Goal: Transaction & Acquisition: Purchase product/service

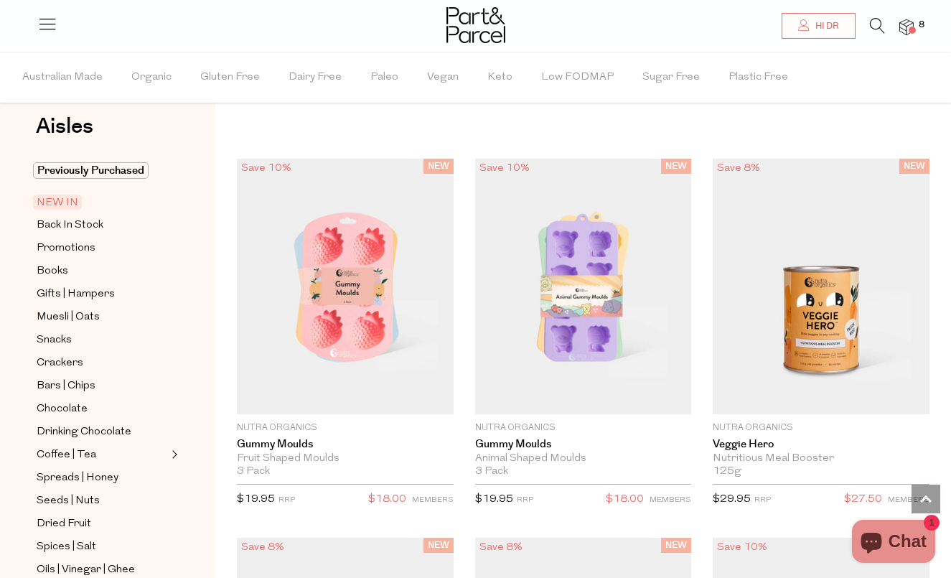
scroll to position [24, 0]
click at [60, 344] on span "Snacks" at bounding box center [54, 338] width 35 height 17
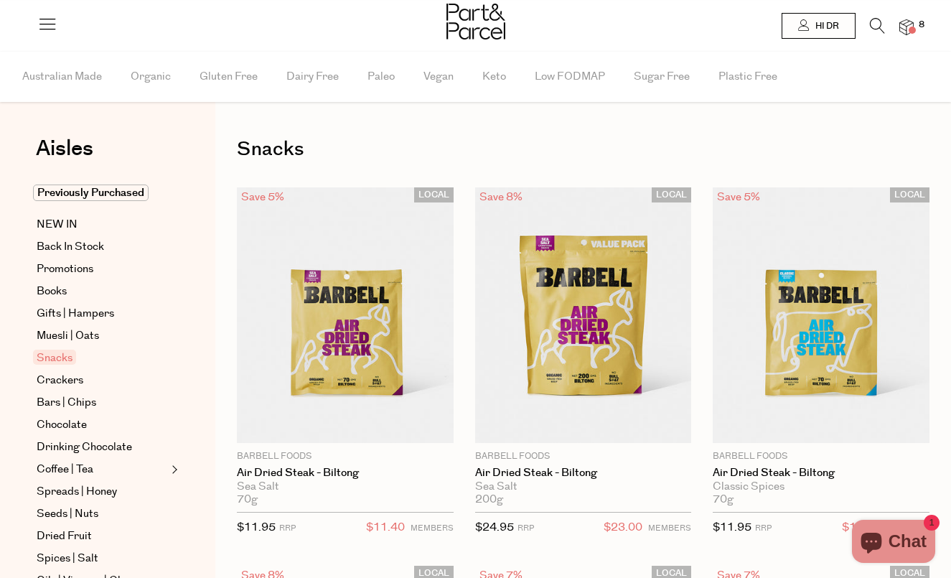
type input "2"
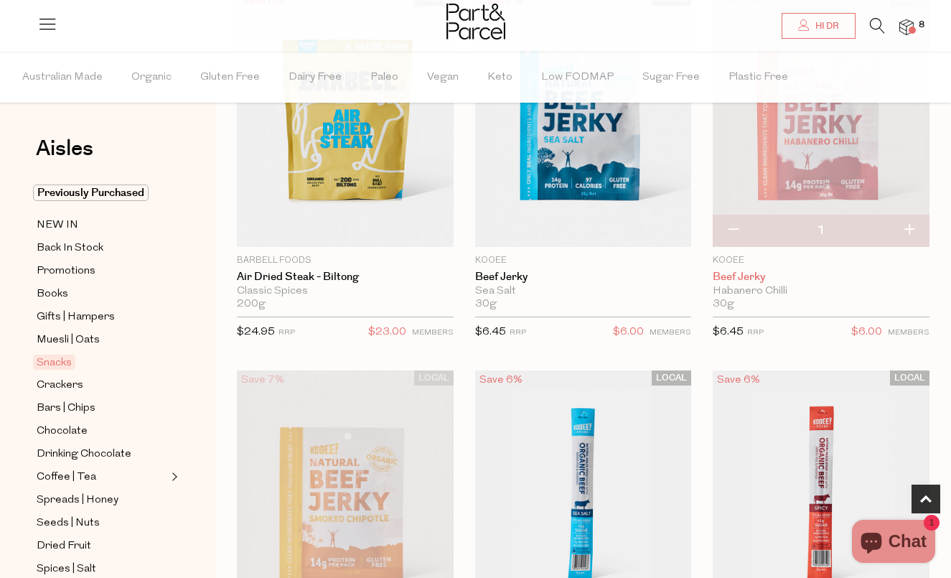
scroll to position [575, 0]
click at [902, 227] on button "button" at bounding box center [909, 231] width 41 height 32
type input "2"
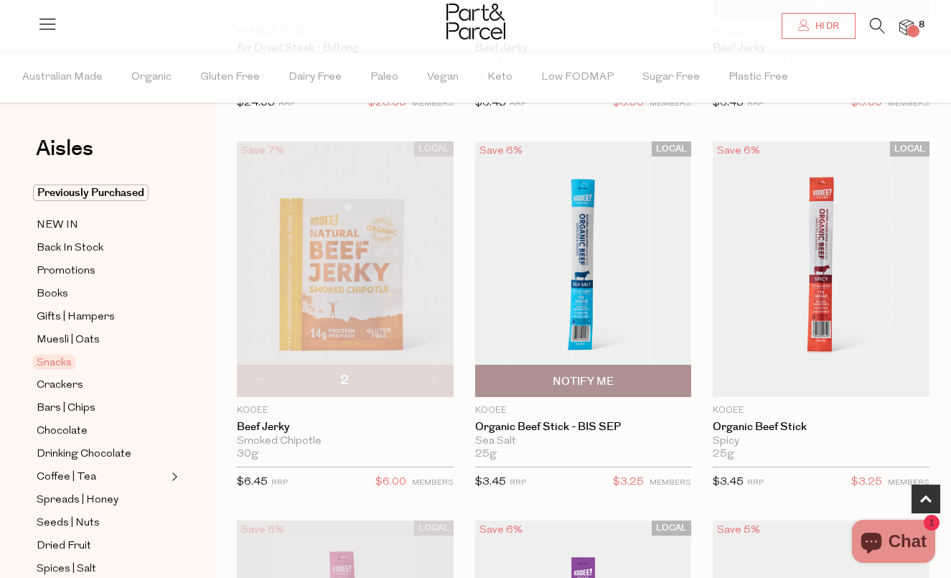
scroll to position [812, 0]
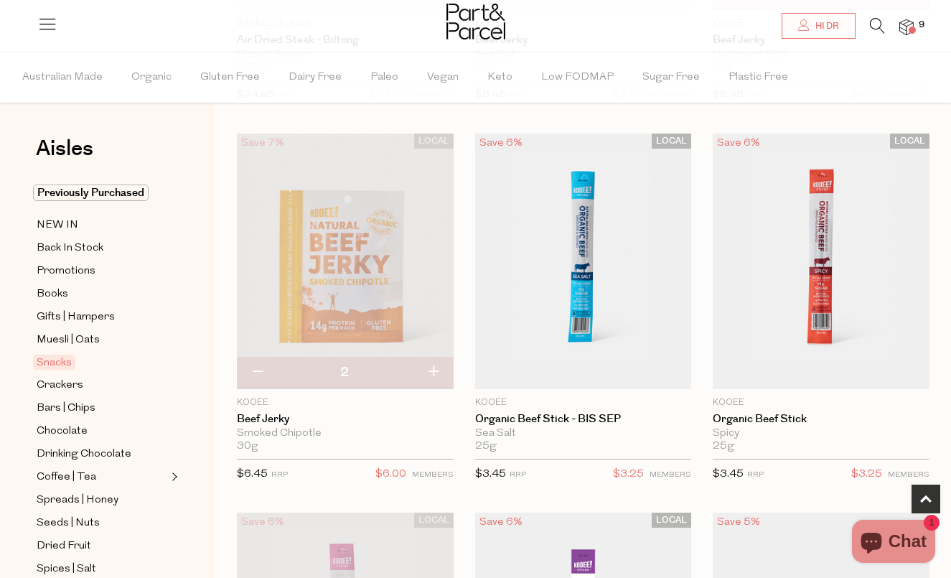
click at [429, 372] on button "button" at bounding box center [433, 373] width 41 height 32
type input "3"
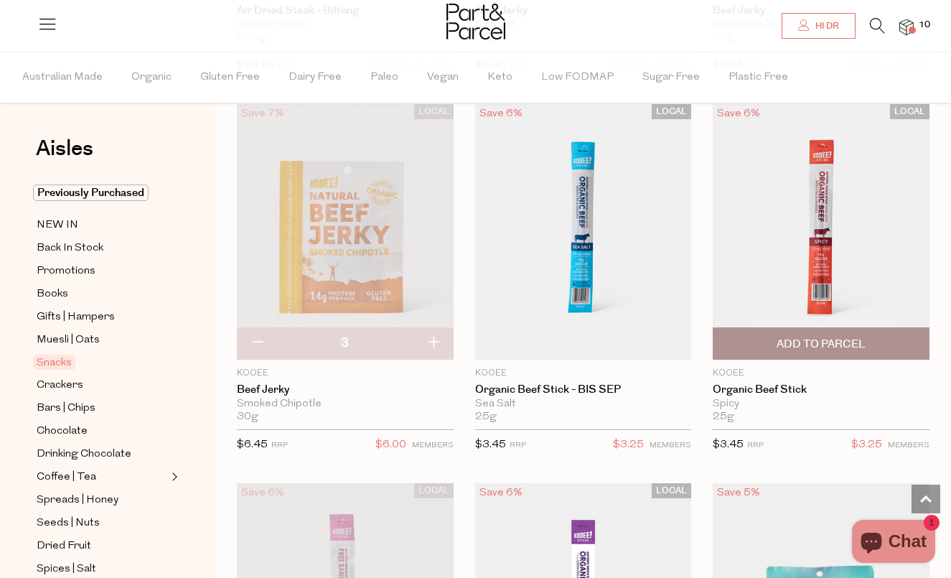
scroll to position [841, 0]
click at [785, 348] on span "Add To Parcel" at bounding box center [821, 344] width 89 height 15
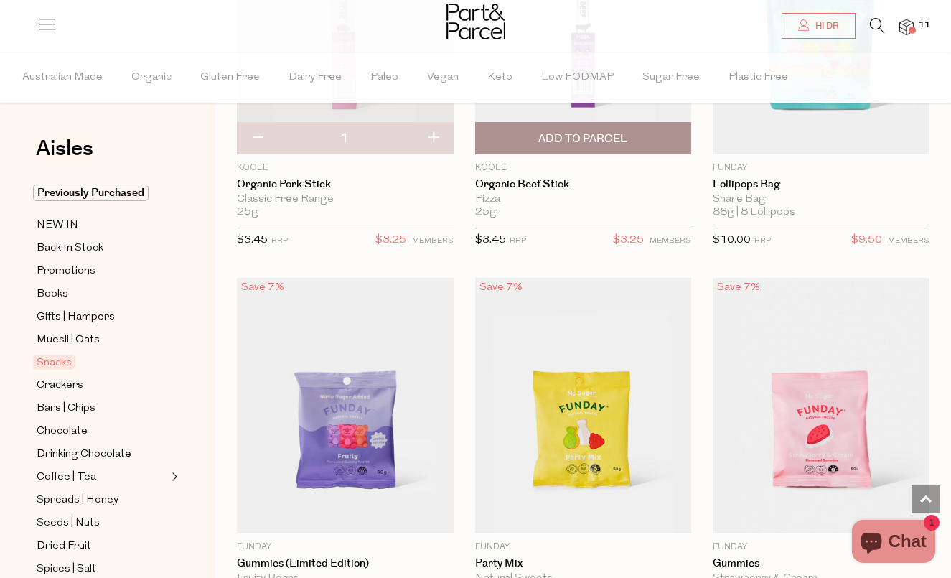
scroll to position [1388, 0]
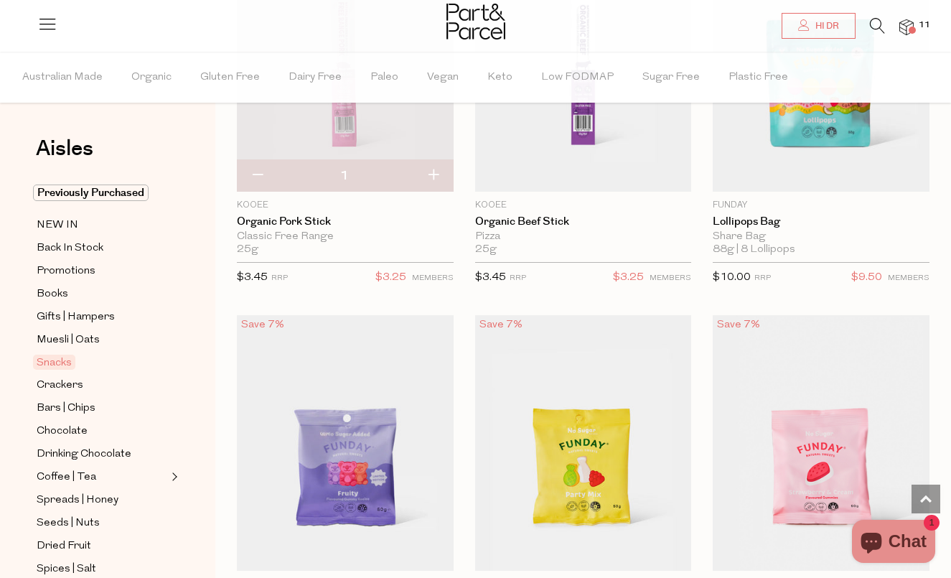
click at [435, 177] on button "button" at bounding box center [433, 176] width 41 height 32
type input "2"
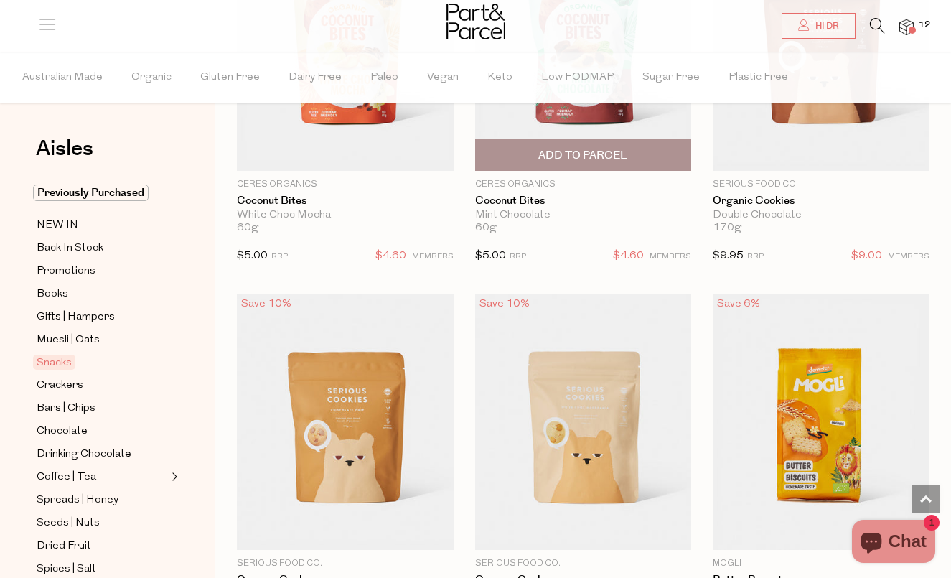
scroll to position [4144, 0]
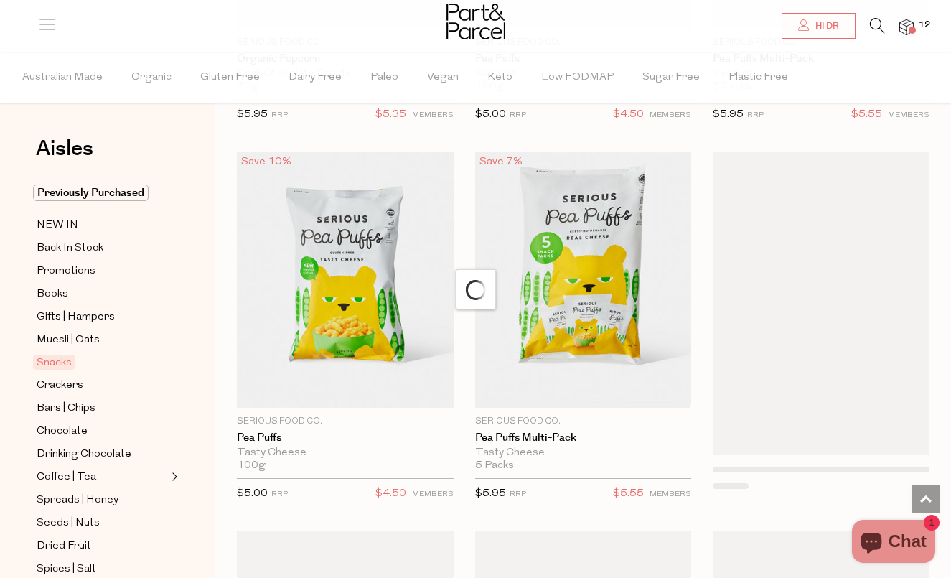
scroll to position [6110, 0]
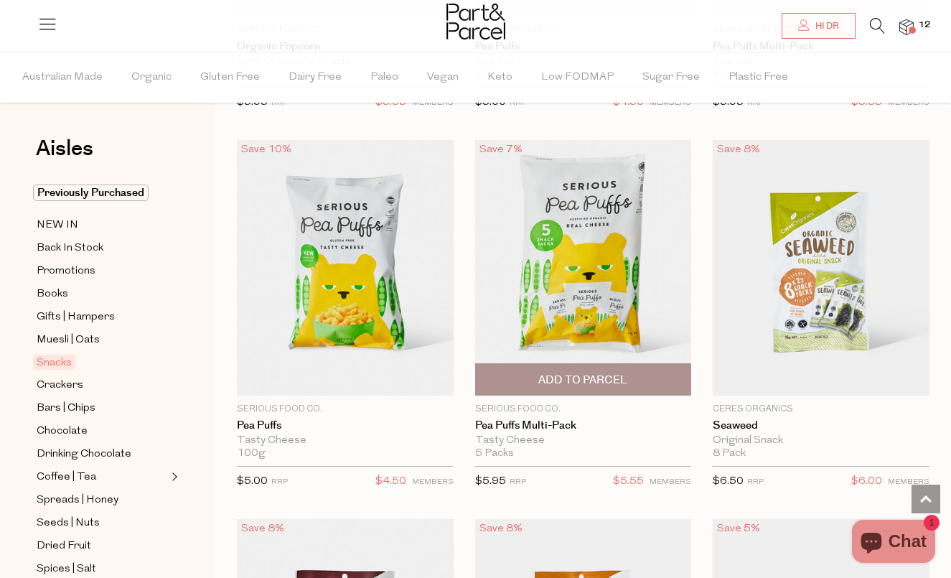
click at [551, 373] on span "Add To Parcel" at bounding box center [582, 380] width 89 height 15
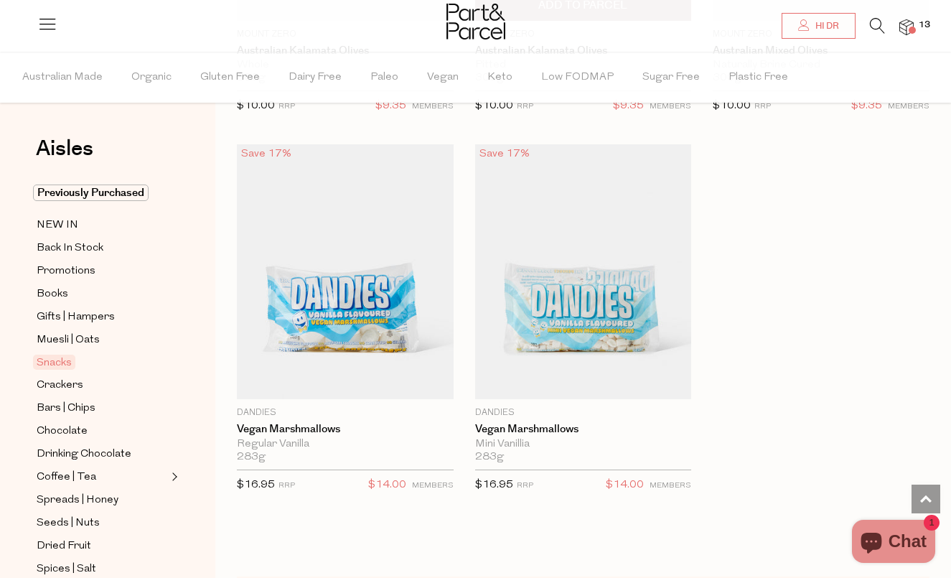
scroll to position [8491, 0]
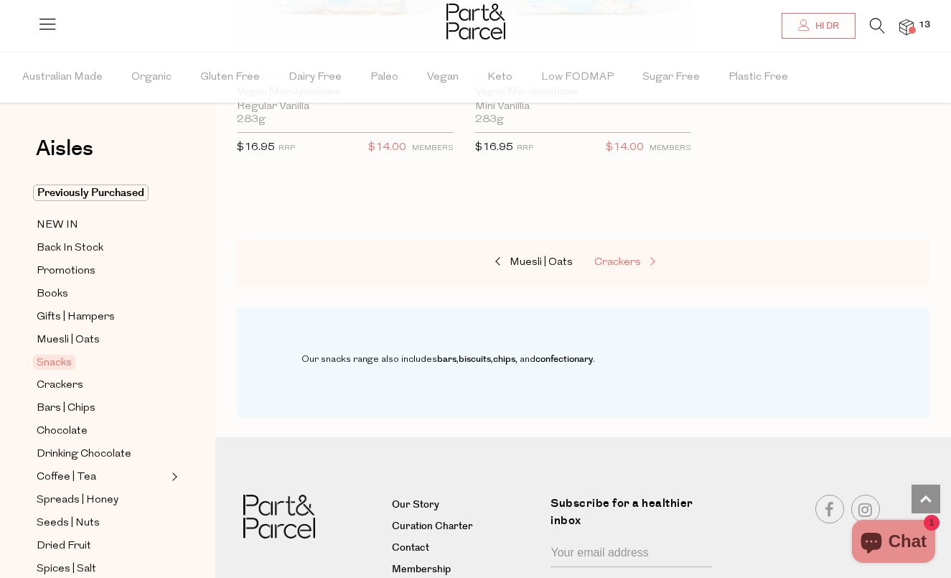
click at [632, 253] on link "Crackers" at bounding box center [666, 262] width 144 height 19
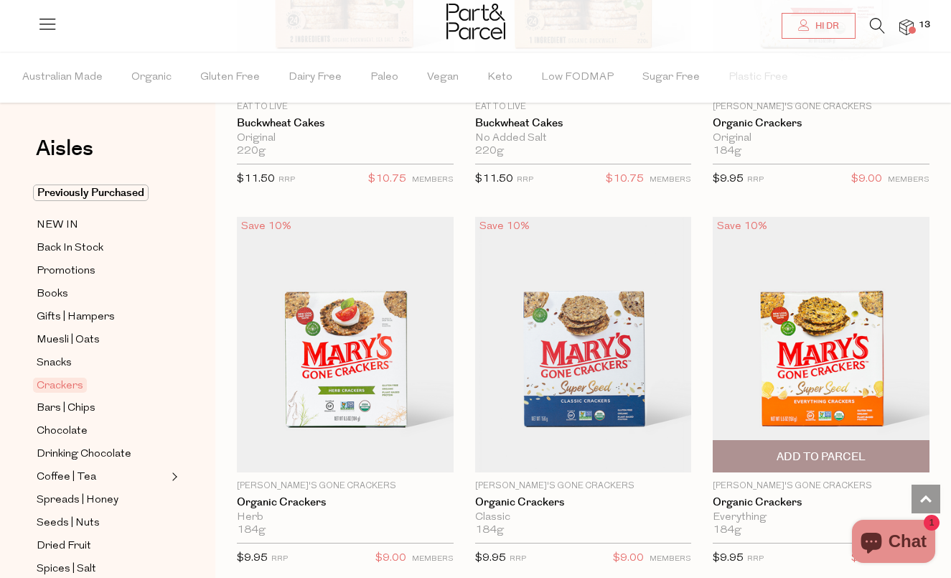
scroll to position [2245, 0]
click at [793, 451] on span "Add To Parcel" at bounding box center [821, 456] width 89 height 15
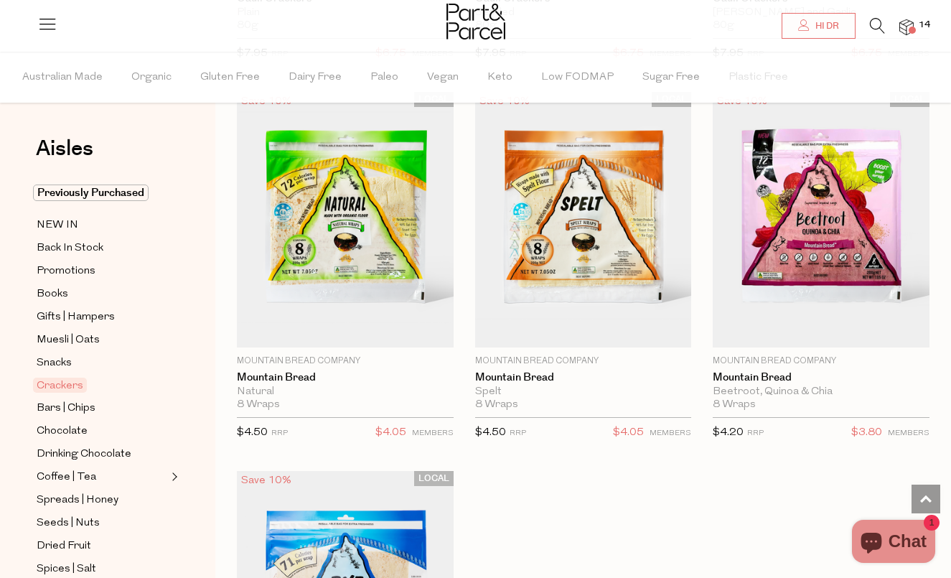
scroll to position [4264, 0]
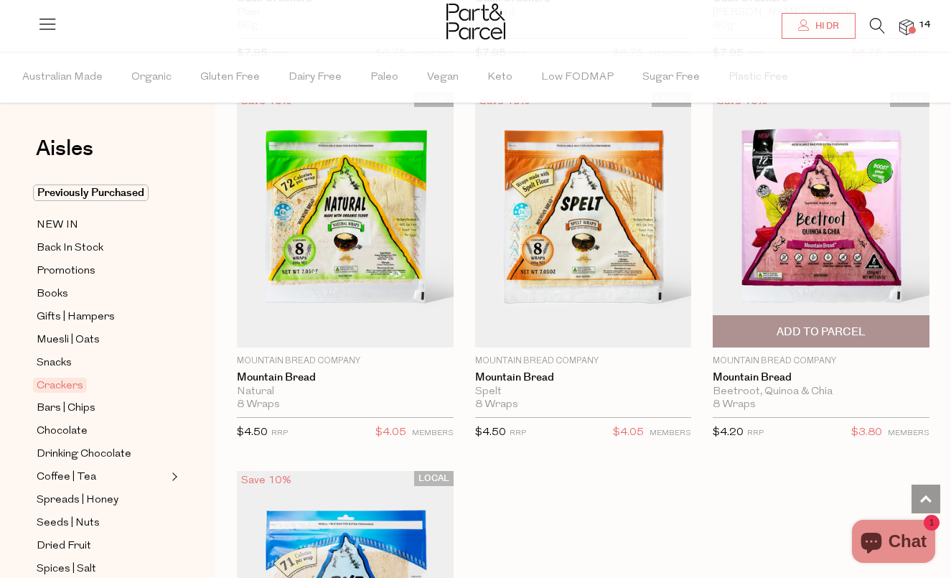
click at [837, 246] on img at bounding box center [821, 220] width 217 height 256
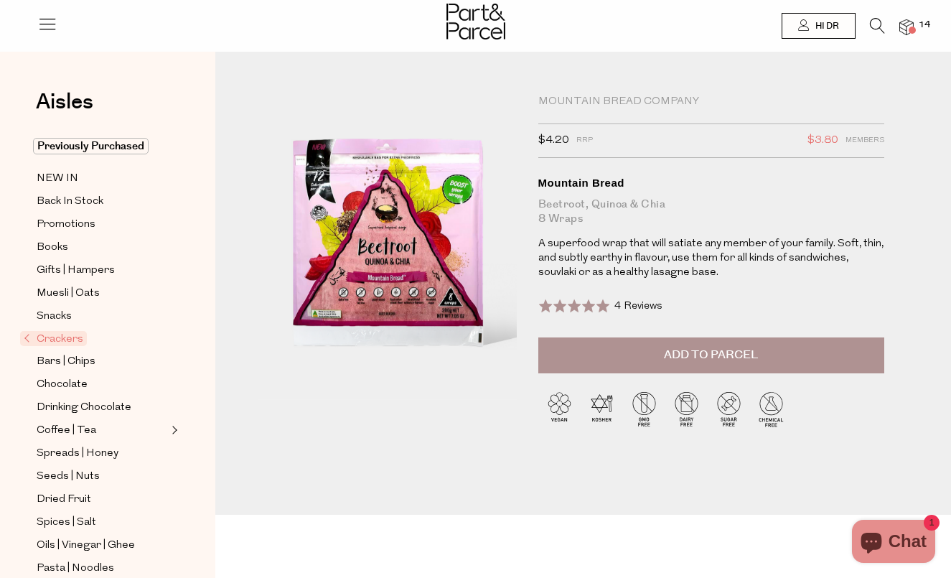
click at [399, 292] on img at bounding box center [387, 247] width 258 height 305
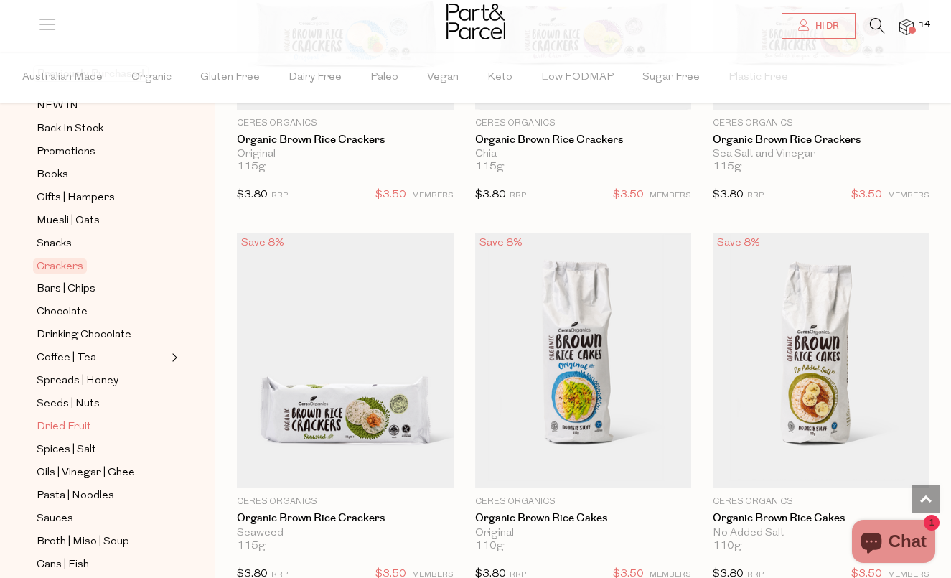
scroll to position [122, 0]
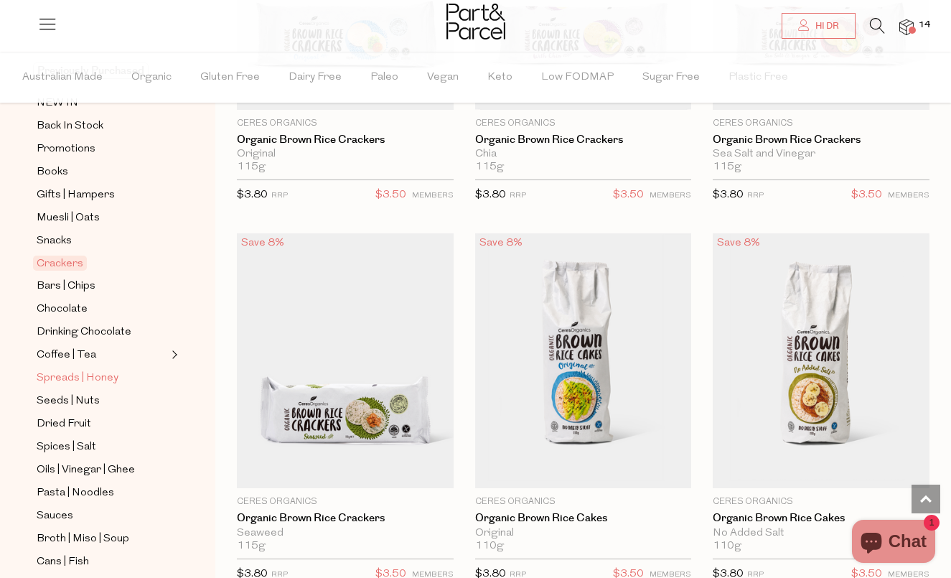
click at [98, 383] on span "Spreads | Honey" at bounding box center [78, 378] width 82 height 17
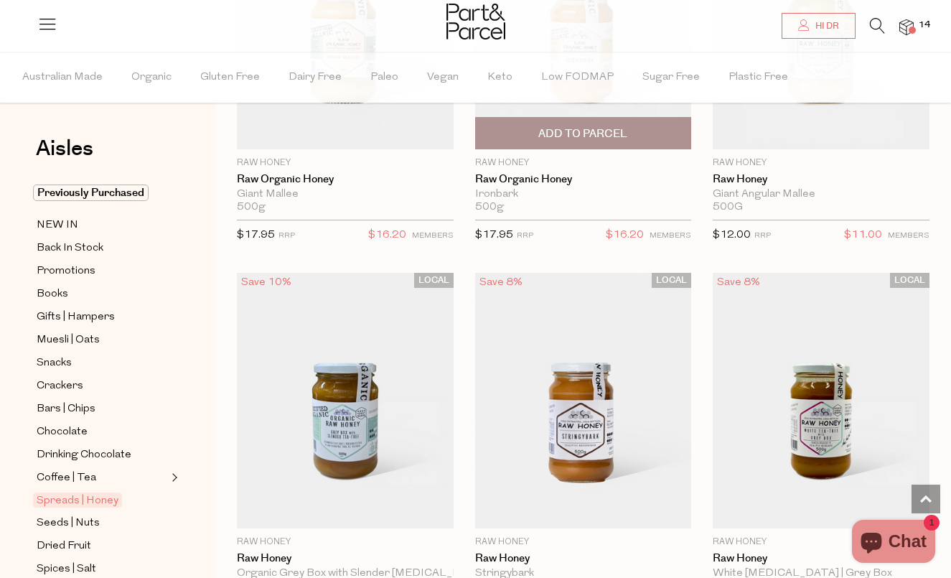
scroll to position [4853, 0]
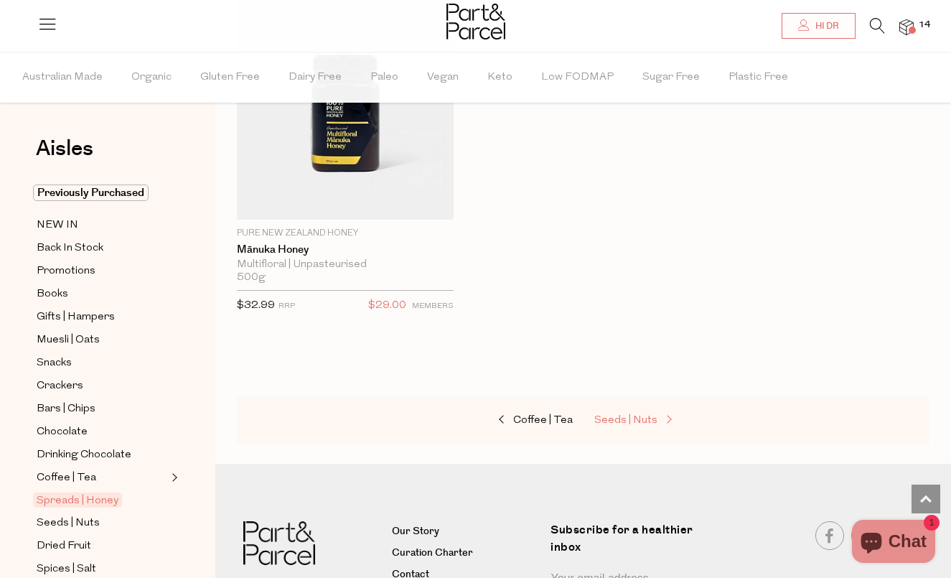
click at [618, 415] on span "Seeds | Nuts" at bounding box center [625, 420] width 63 height 11
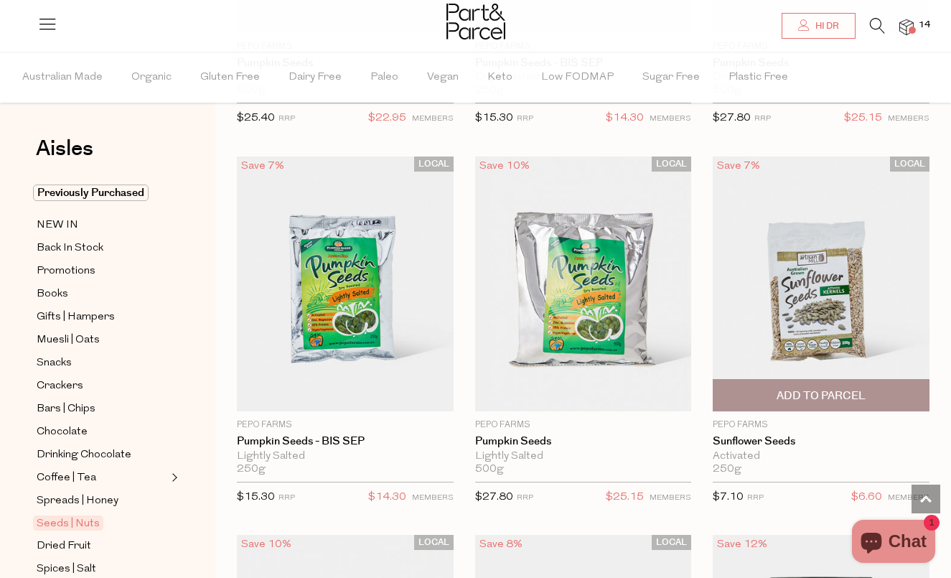
scroll to position [4609, 0]
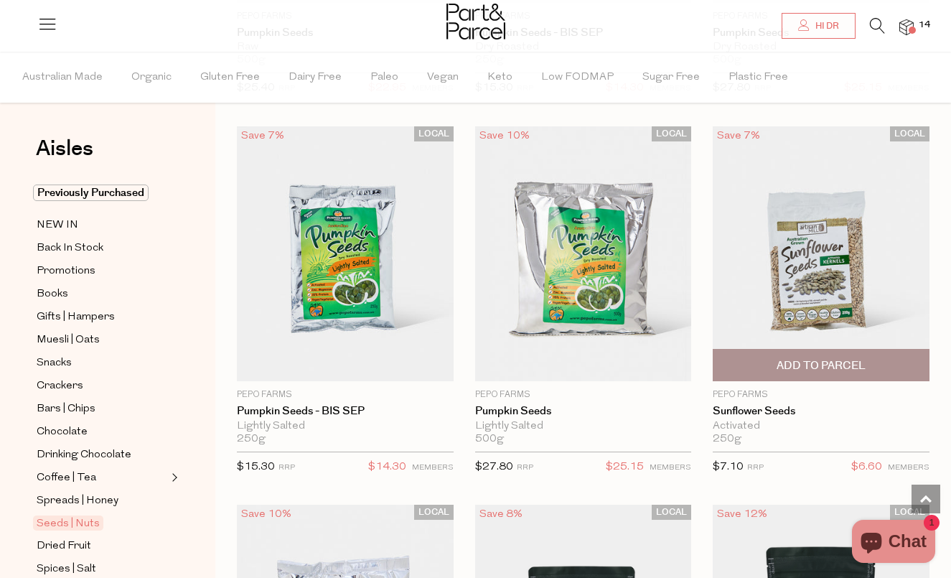
click at [828, 286] on img at bounding box center [821, 254] width 217 height 256
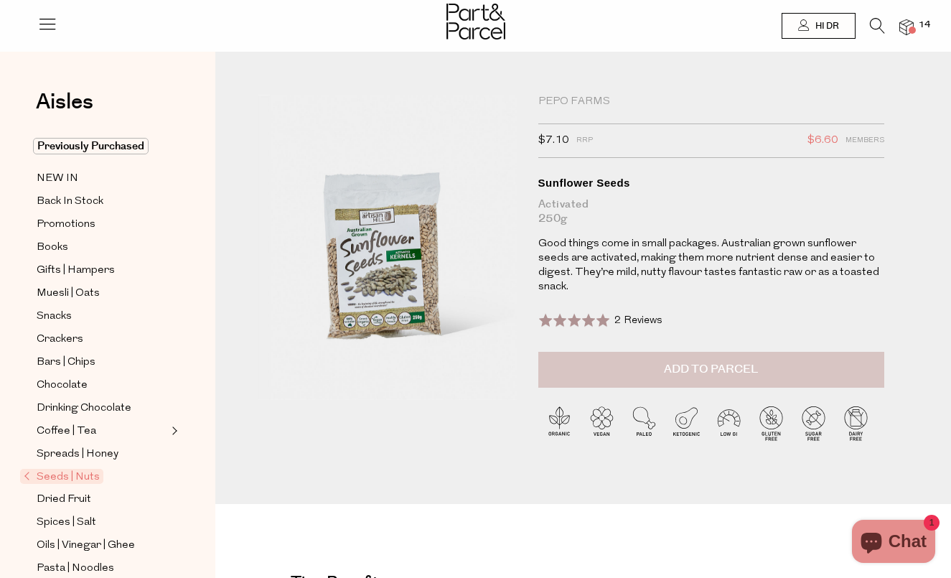
click at [585, 352] on button "Add to Parcel" at bounding box center [711, 370] width 347 height 36
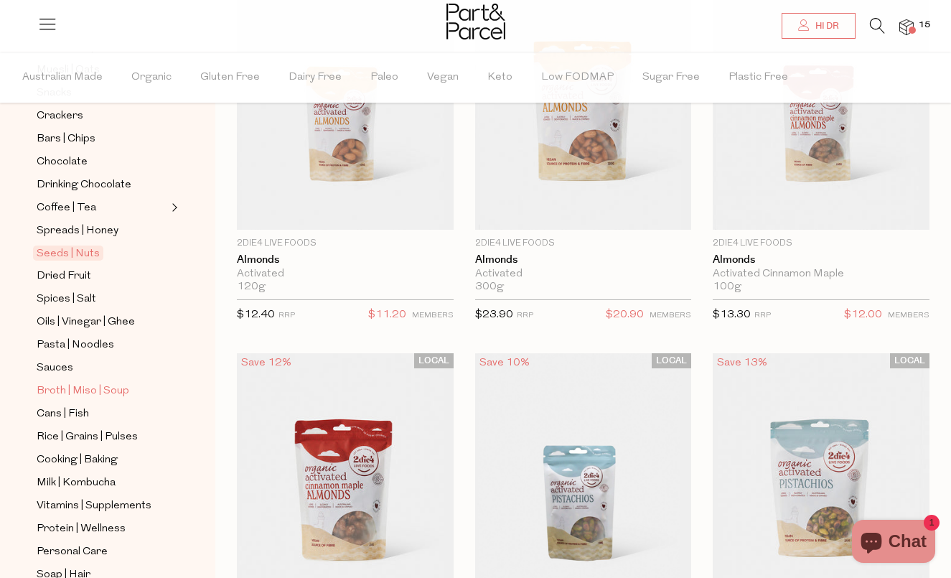
scroll to position [293, 0]
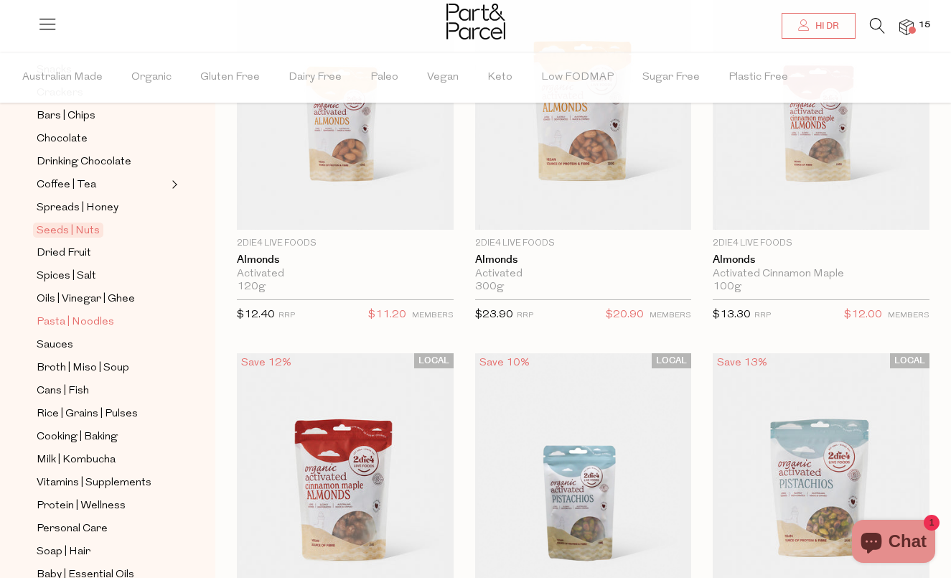
click at [90, 320] on span "Pasta | Noodles" at bounding box center [76, 322] width 78 height 17
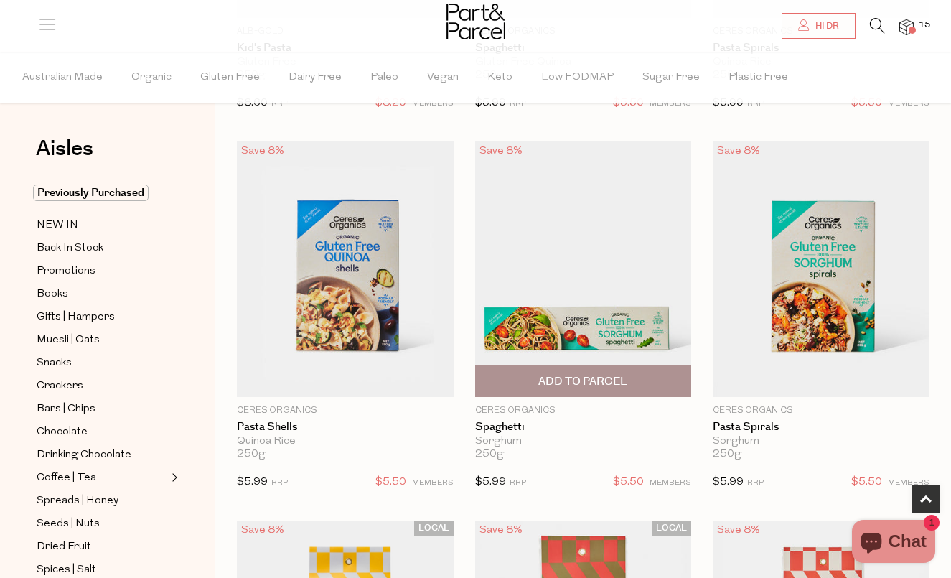
scroll to position [836, 0]
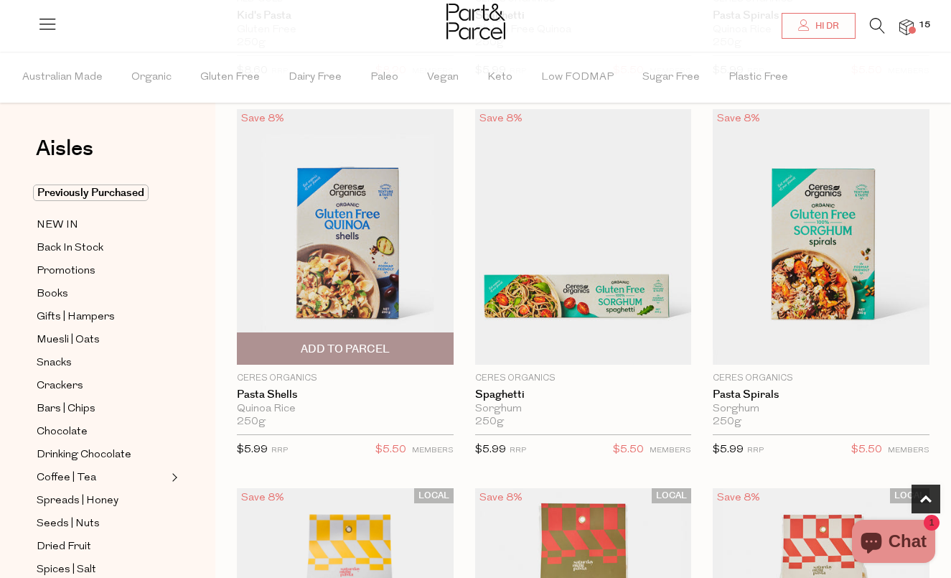
click at [334, 338] on span "Add To Parcel" at bounding box center [345, 348] width 208 height 31
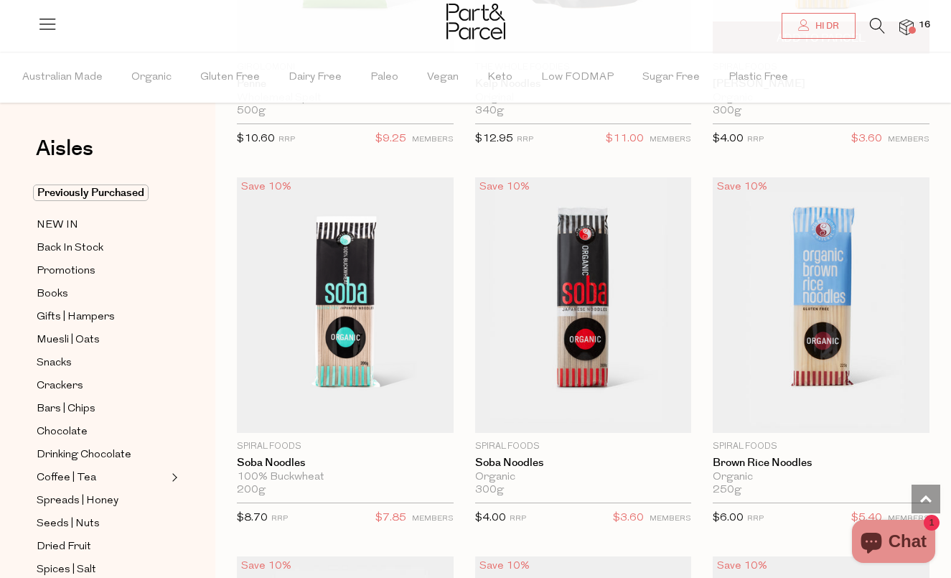
scroll to position [4559, 0]
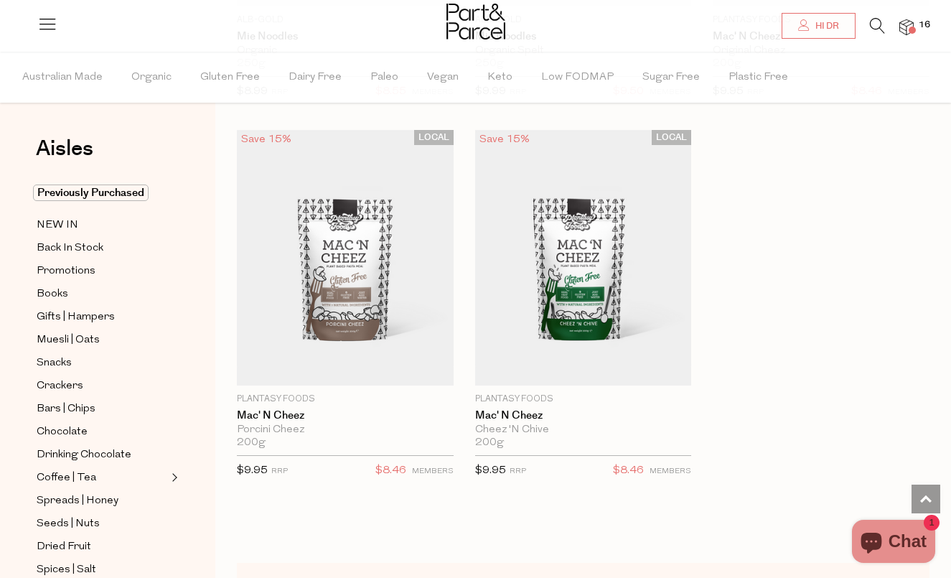
scroll to position [6959, 0]
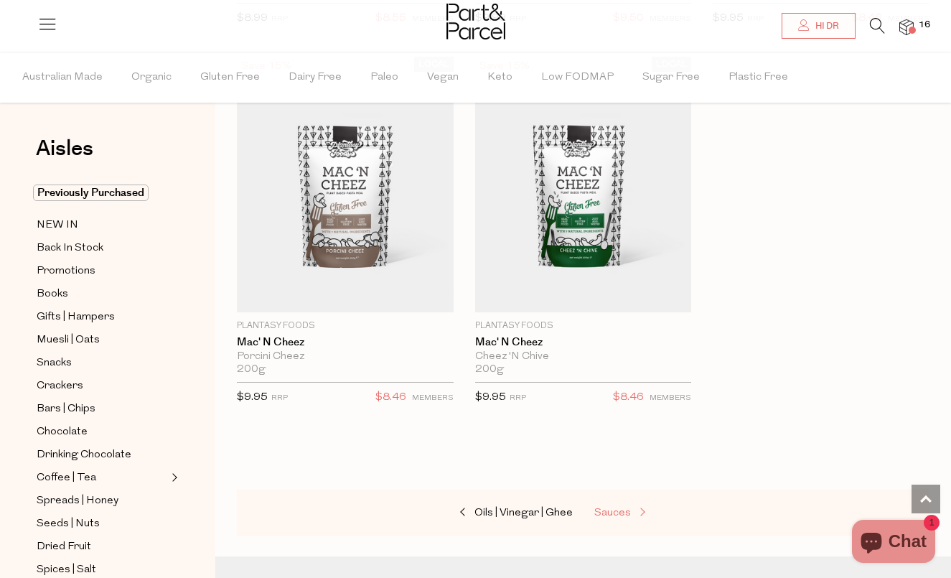
click at [604, 508] on span "Sauces" at bounding box center [612, 513] width 37 height 11
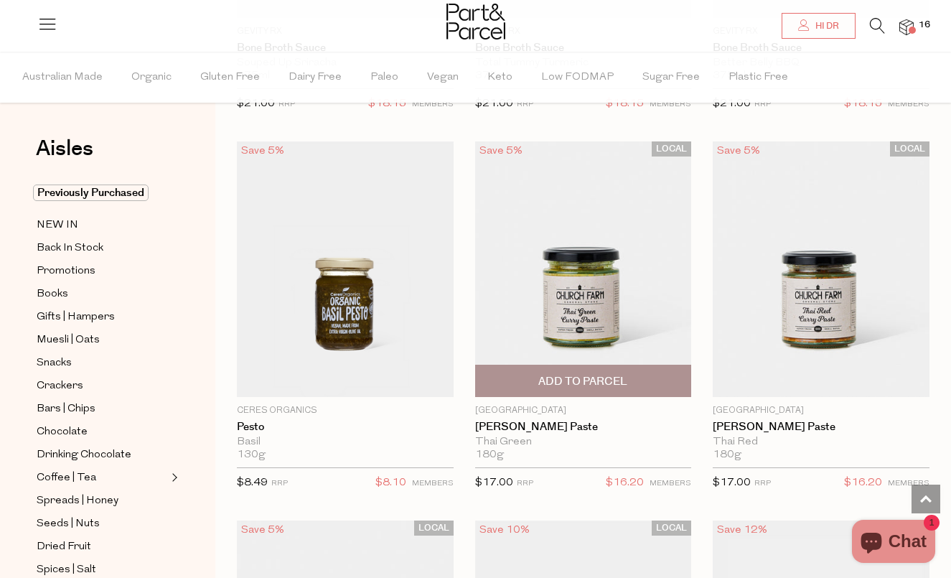
scroll to position [1561, 0]
click at [615, 380] on span "Add To Parcel" at bounding box center [582, 382] width 89 height 15
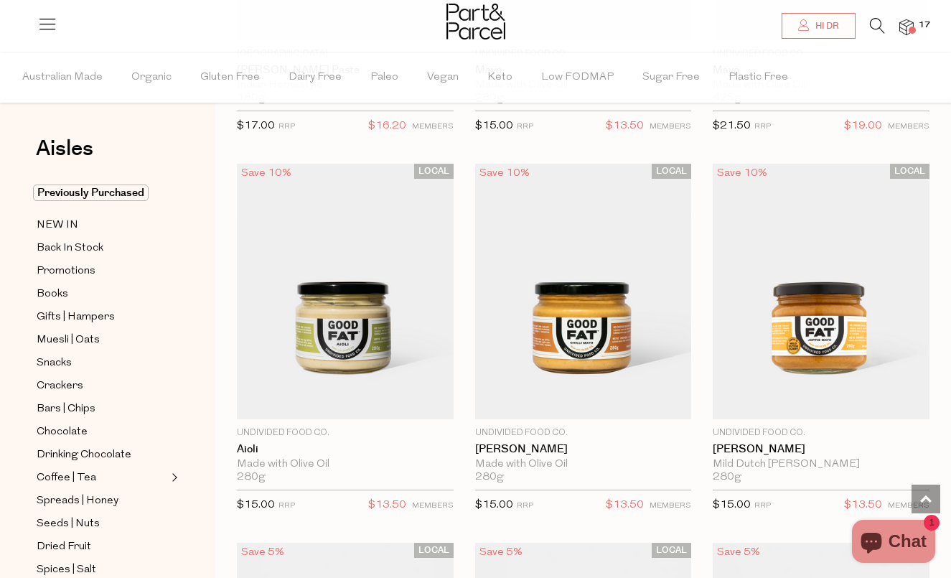
scroll to position [2299, 0]
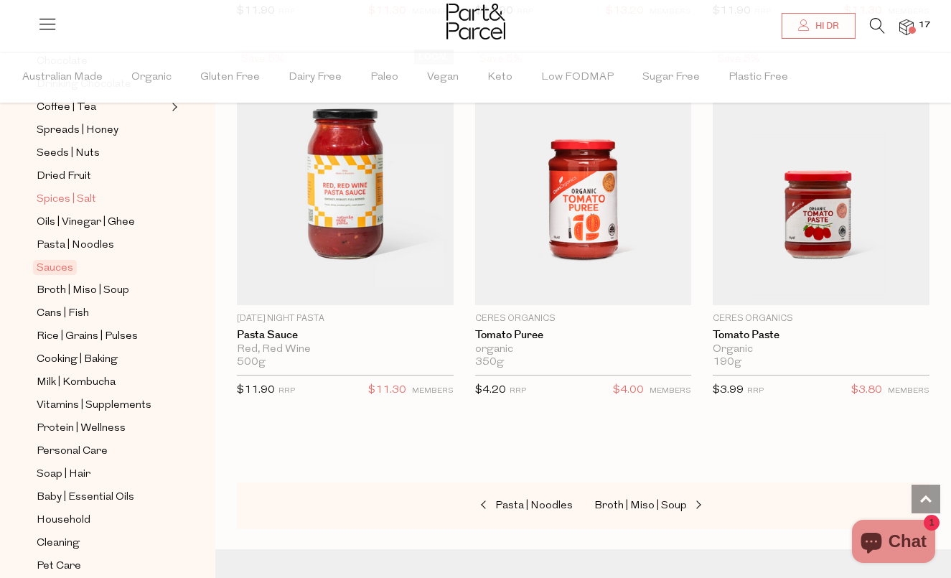
scroll to position [378, 0]
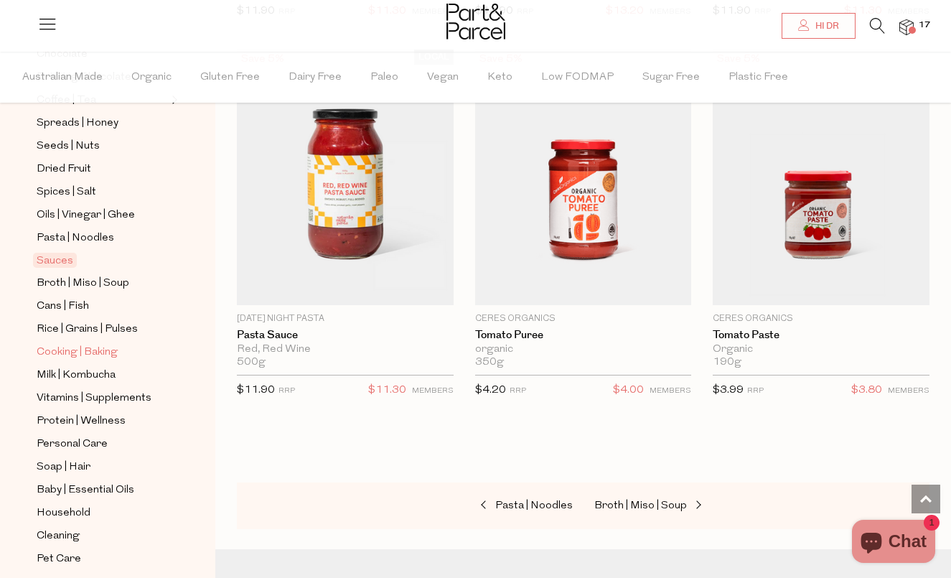
click at [116, 352] on span "Cooking | Baking" at bounding box center [77, 352] width 81 height 17
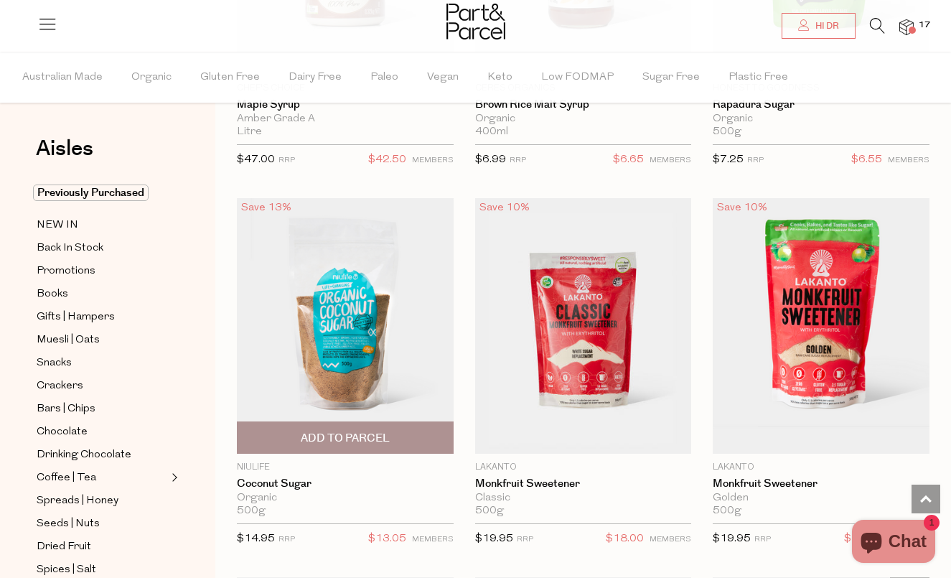
scroll to position [4927, 0]
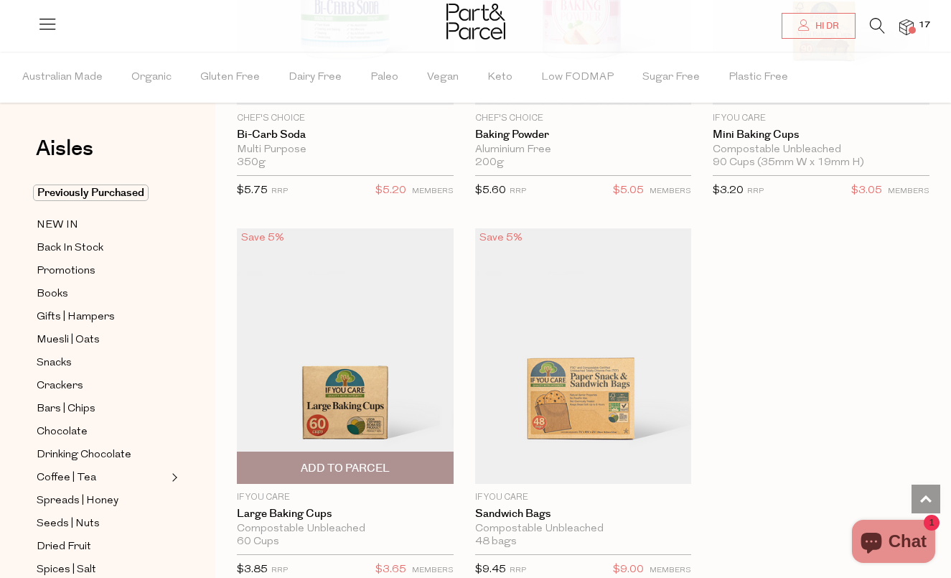
scroll to position [10208, 0]
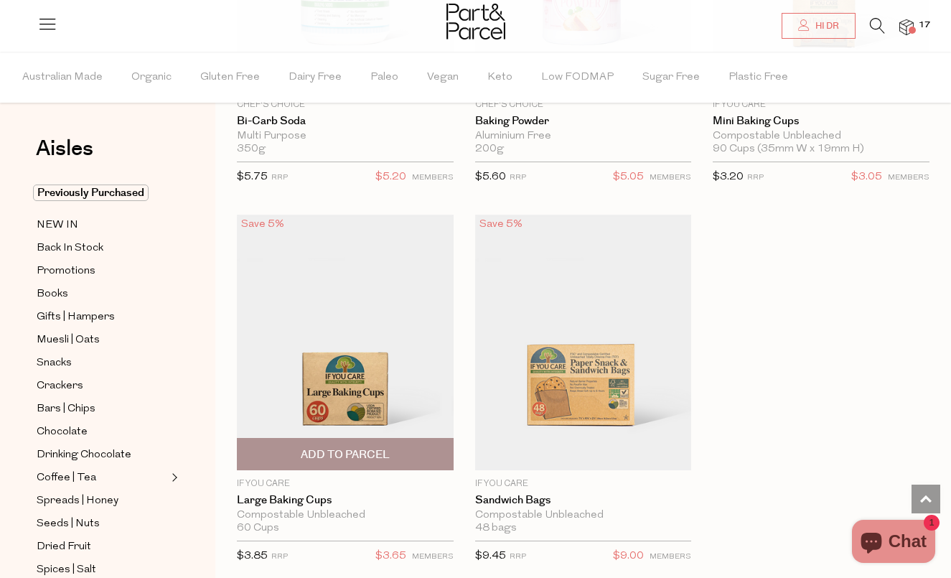
click at [331, 343] on img at bounding box center [345, 343] width 217 height 256
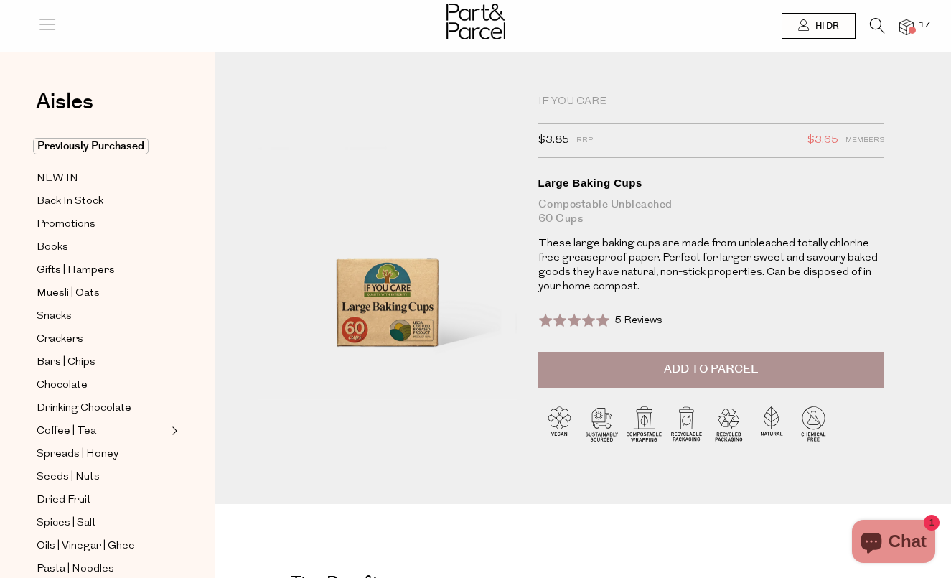
click at [879, 28] on icon at bounding box center [877, 26] width 15 height 16
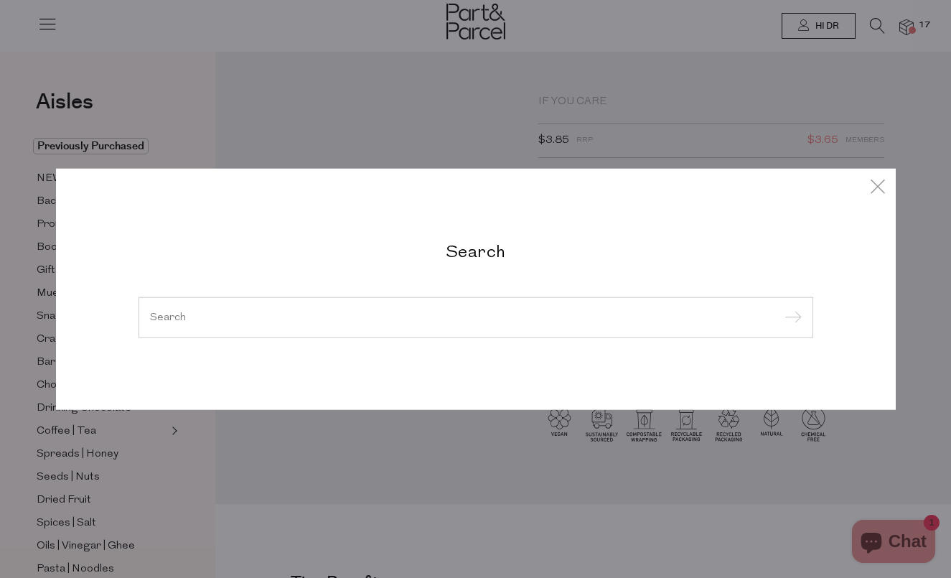
click at [476, 309] on div at bounding box center [476, 317] width 675 height 42
click at [466, 314] on input "search" at bounding box center [476, 317] width 652 height 11
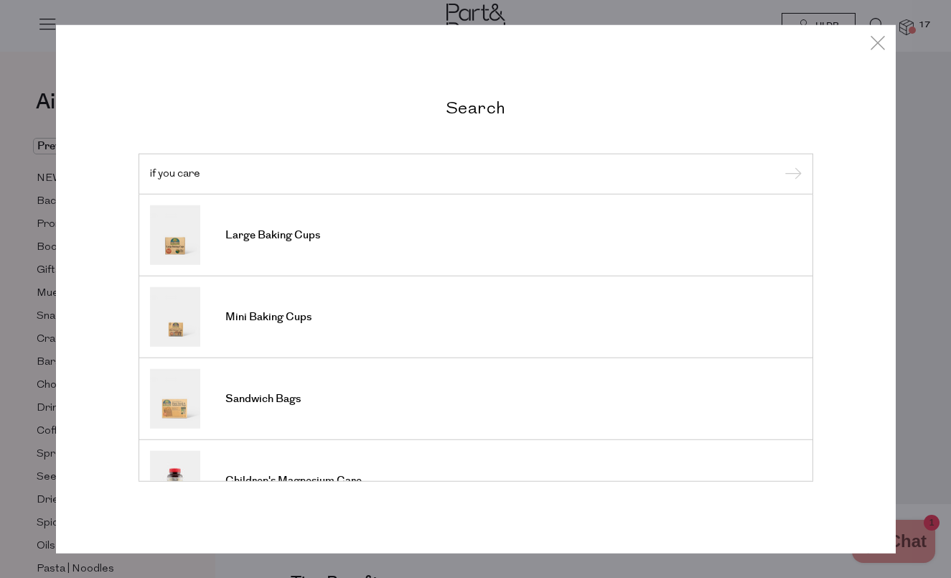
type input "if you care"
click at [790, 174] on input "submit" at bounding box center [791, 175] width 22 height 22
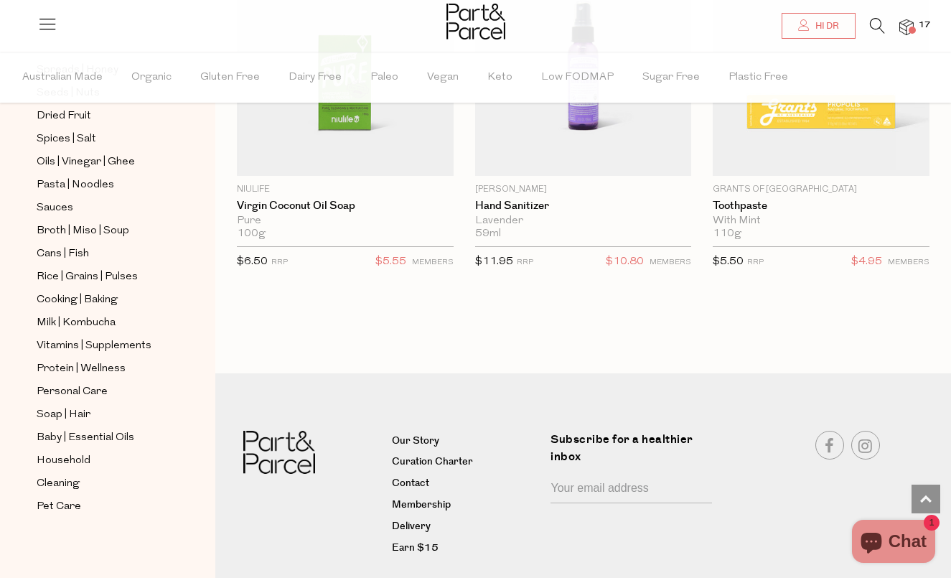
scroll to position [2897, 0]
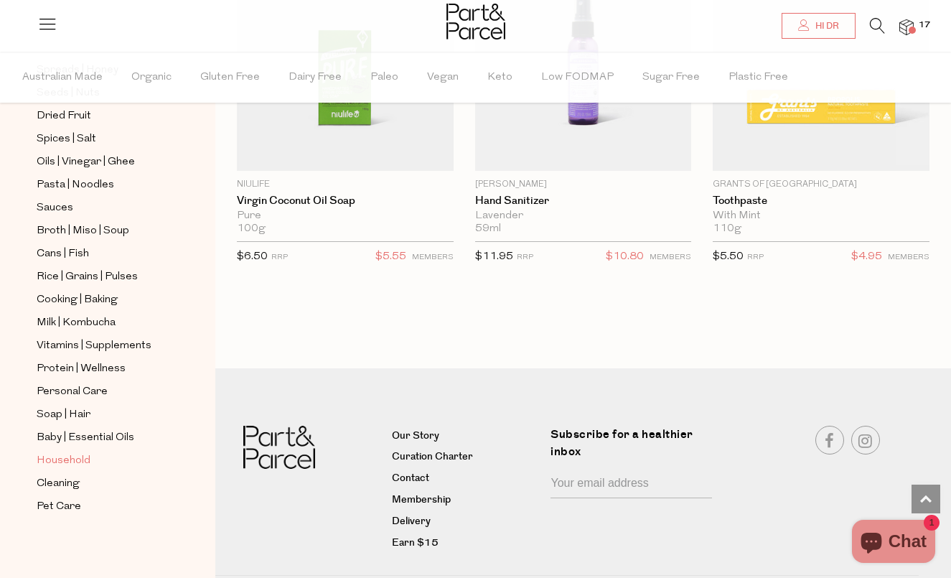
click at [76, 463] on span "Household" at bounding box center [64, 460] width 54 height 17
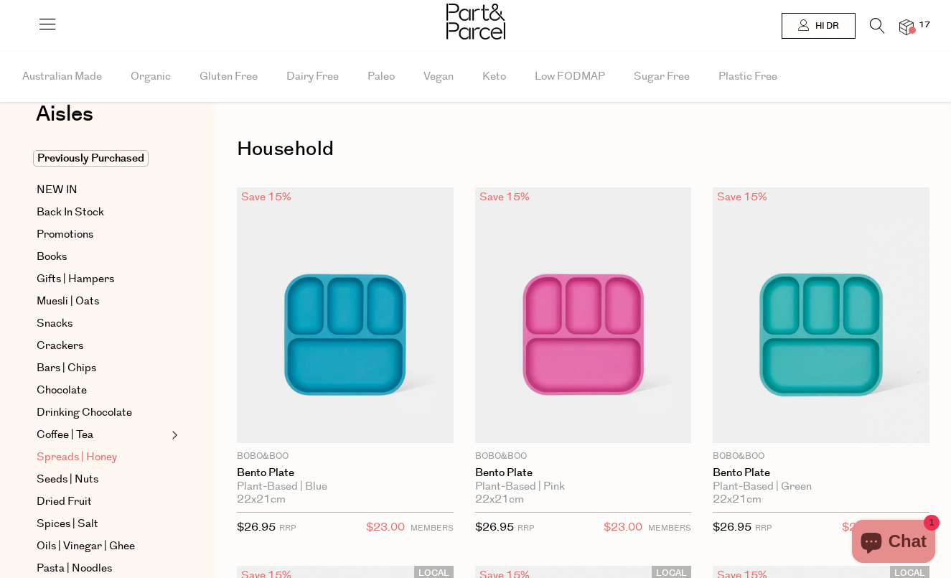
scroll to position [37, 0]
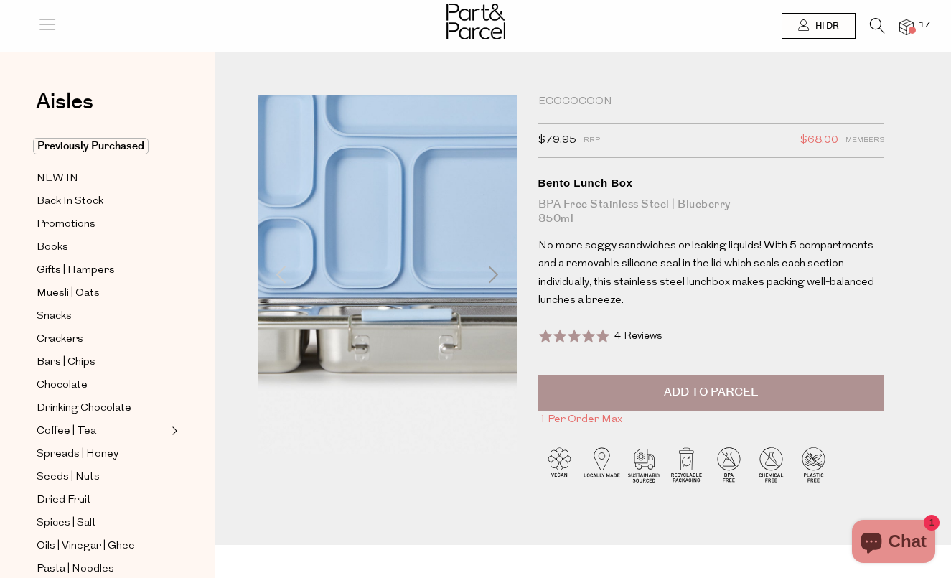
scroll to position [1, 0]
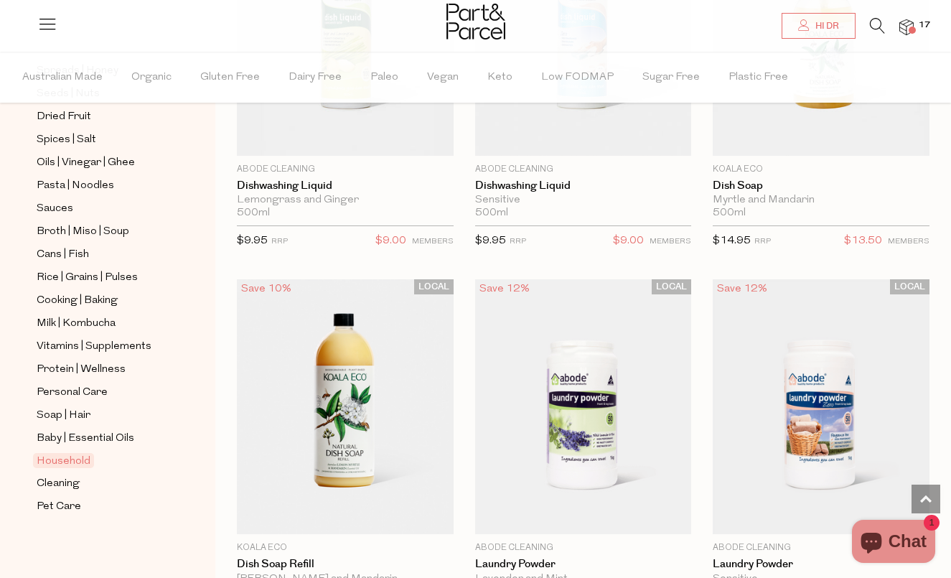
scroll to position [4492, 0]
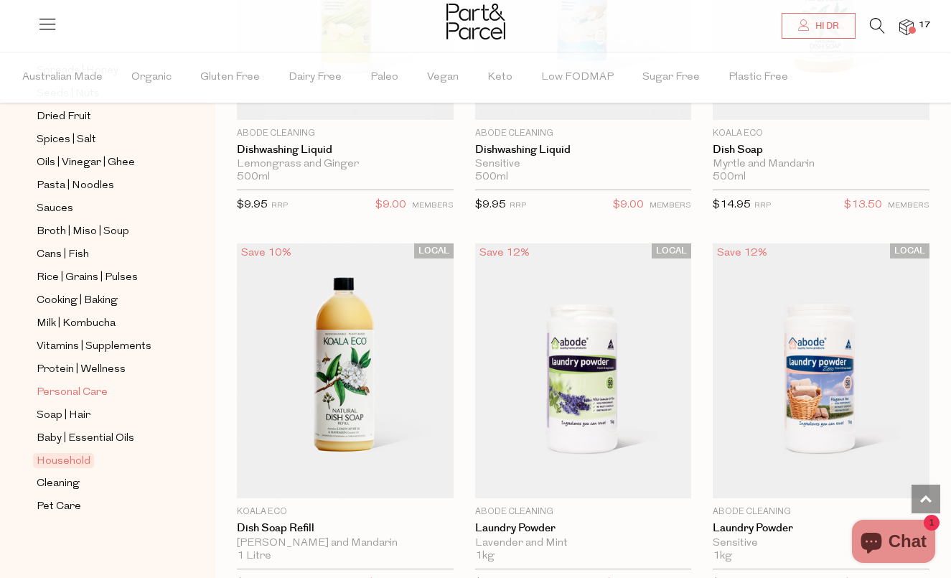
click at [85, 390] on span "Personal Care" at bounding box center [72, 392] width 71 height 17
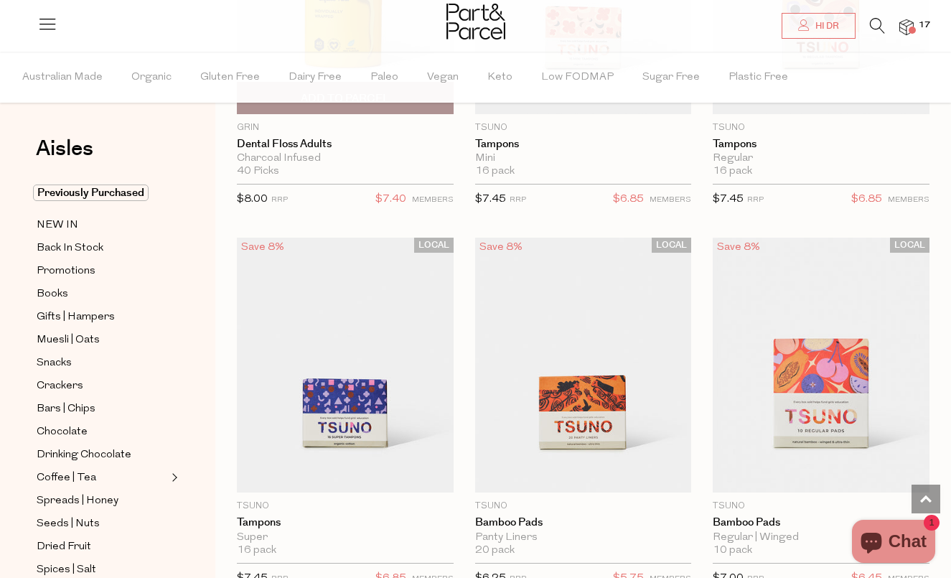
scroll to position [4769, 0]
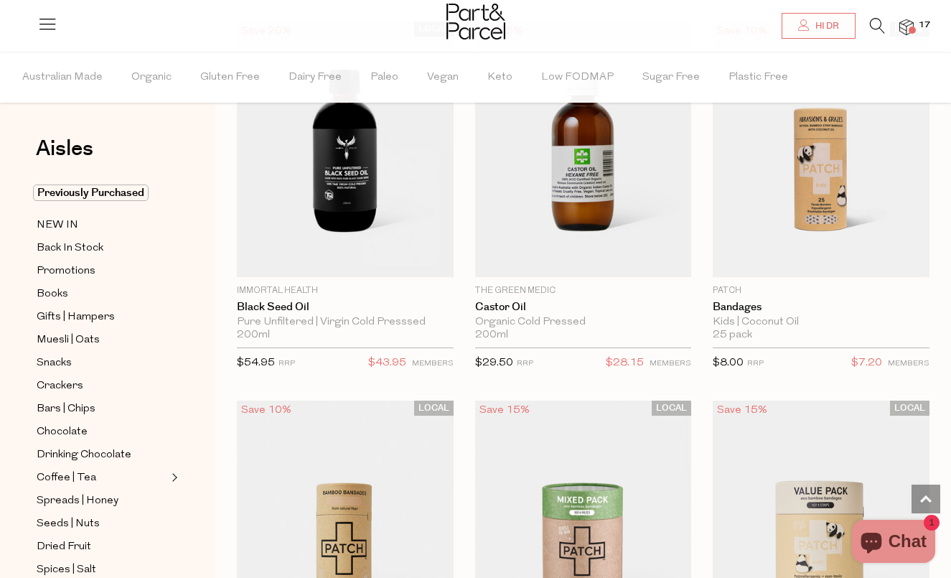
scroll to position [9231, 0]
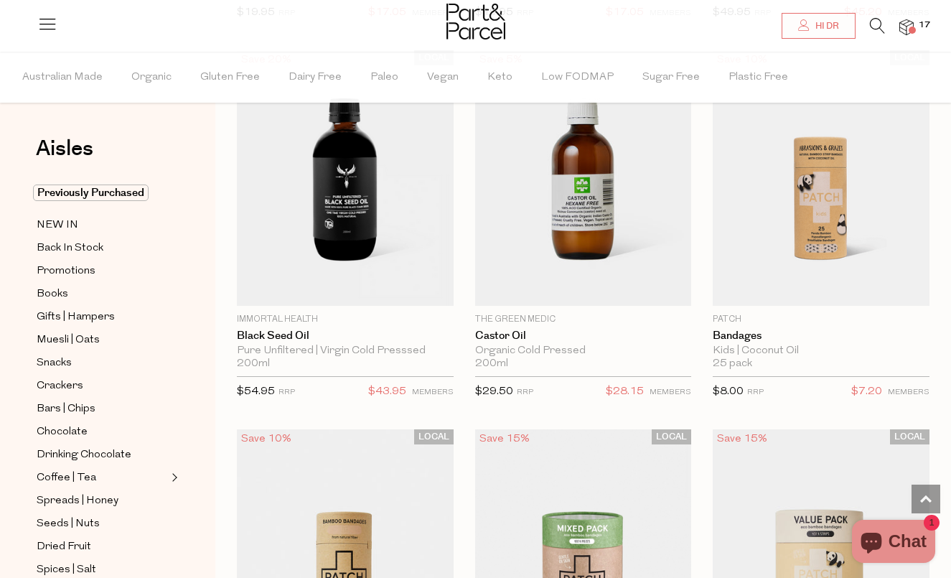
click at [906, 32] on img at bounding box center [906, 27] width 14 height 17
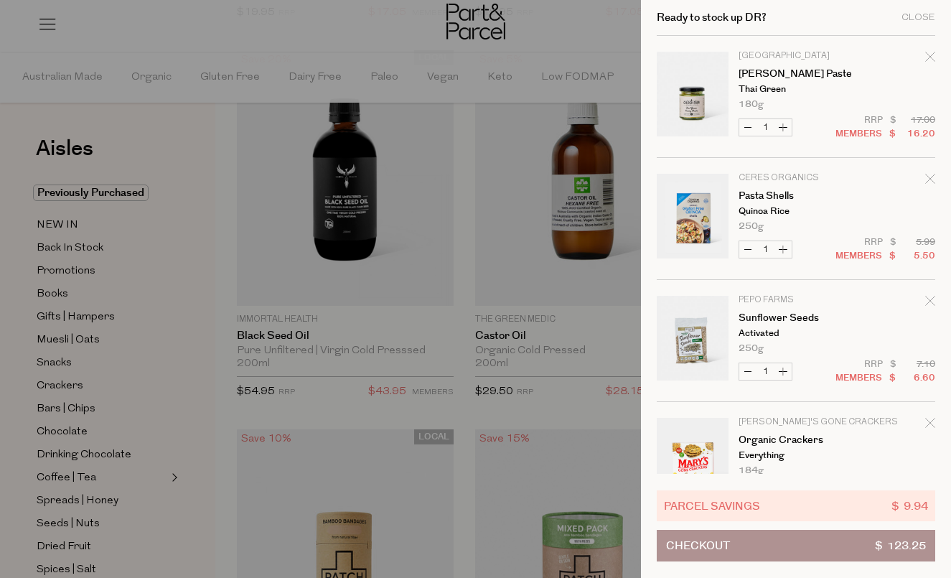
click at [224, 331] on div at bounding box center [475, 289] width 951 height 578
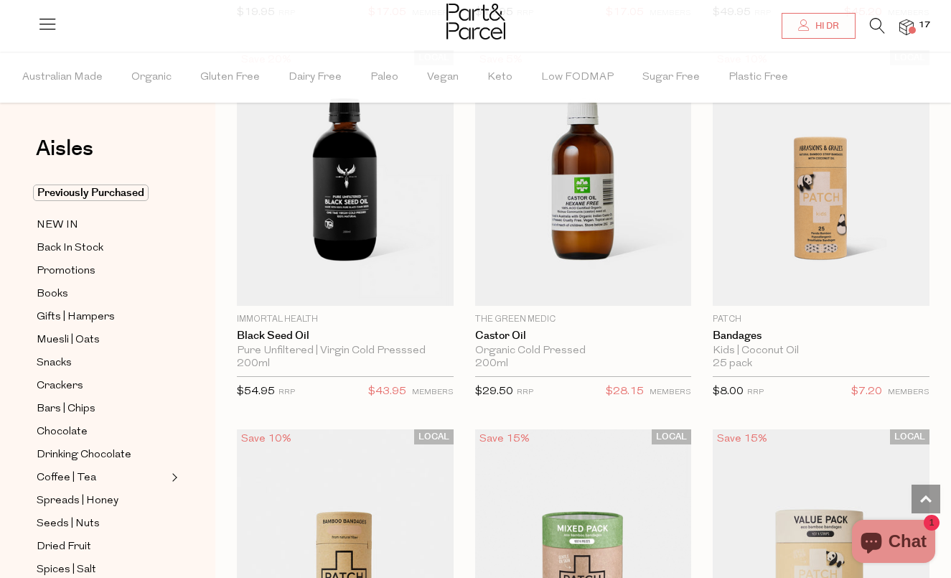
click at [884, 27] on icon at bounding box center [877, 26] width 15 height 16
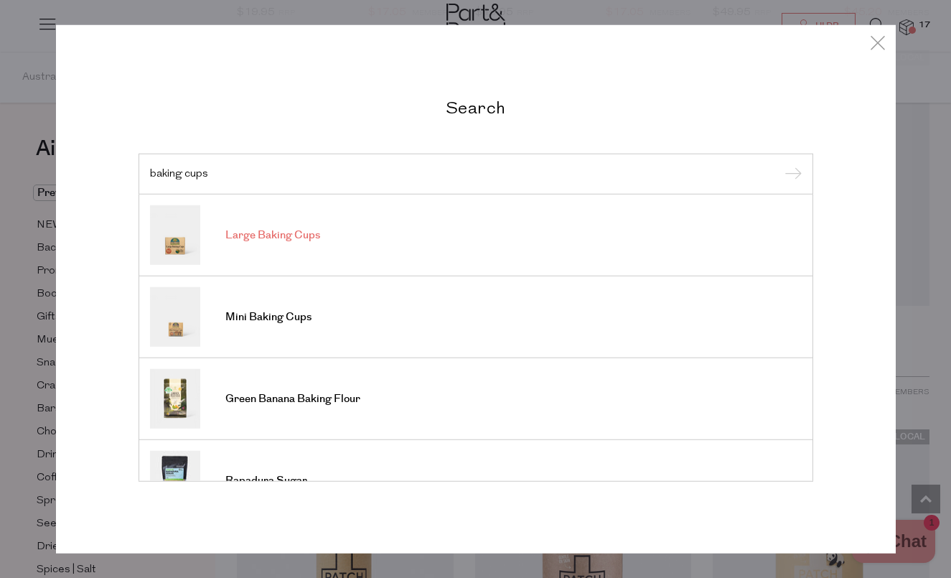
type input "baking cups"
click at [440, 230] on link "Large Baking Cups" at bounding box center [476, 235] width 652 height 60
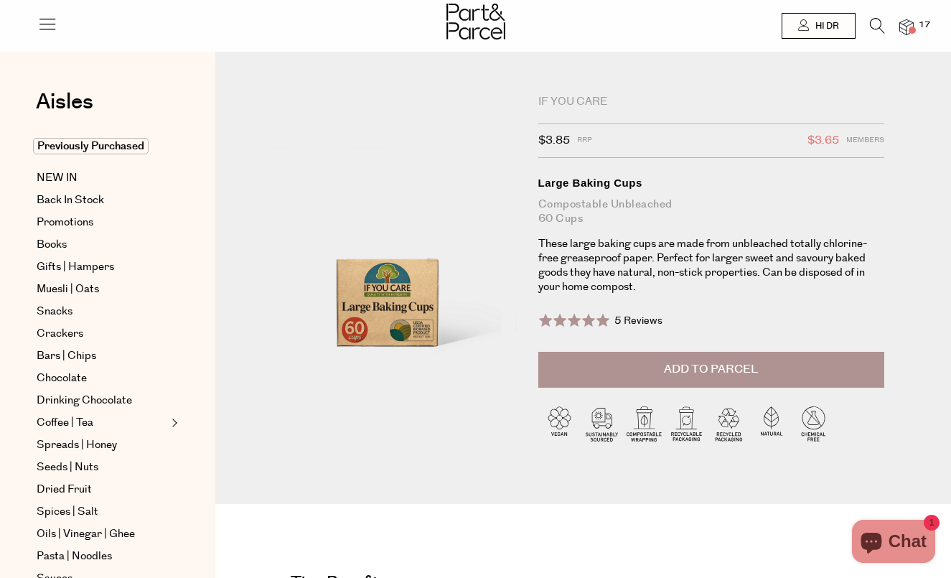
click at [627, 364] on button "Add to Parcel" at bounding box center [711, 370] width 347 height 36
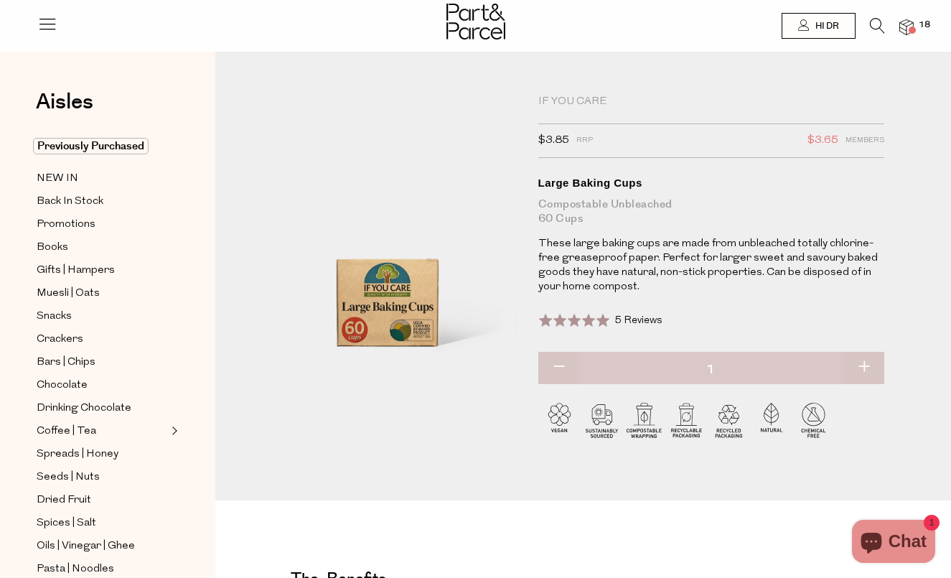
click at [901, 28] on img at bounding box center [906, 27] width 14 height 17
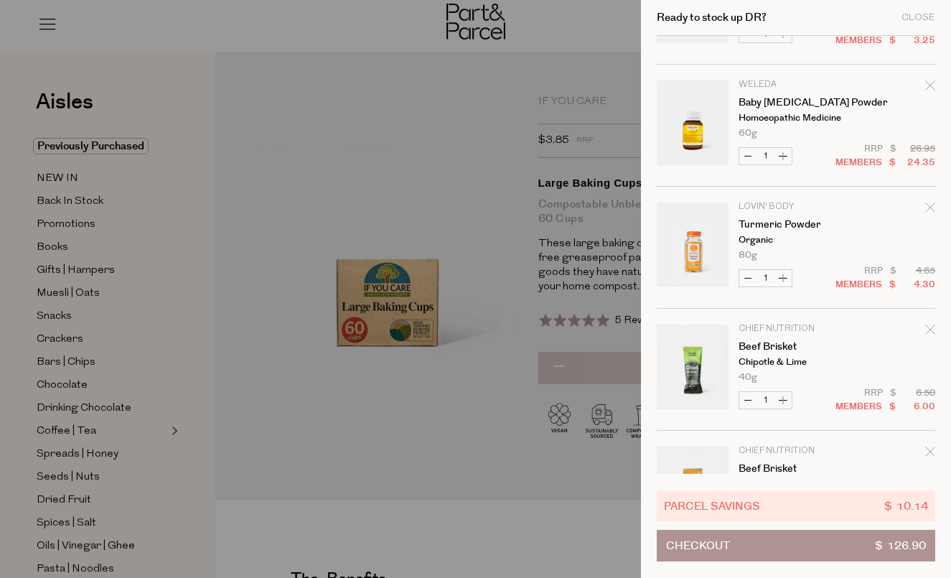
scroll to position [831, 0]
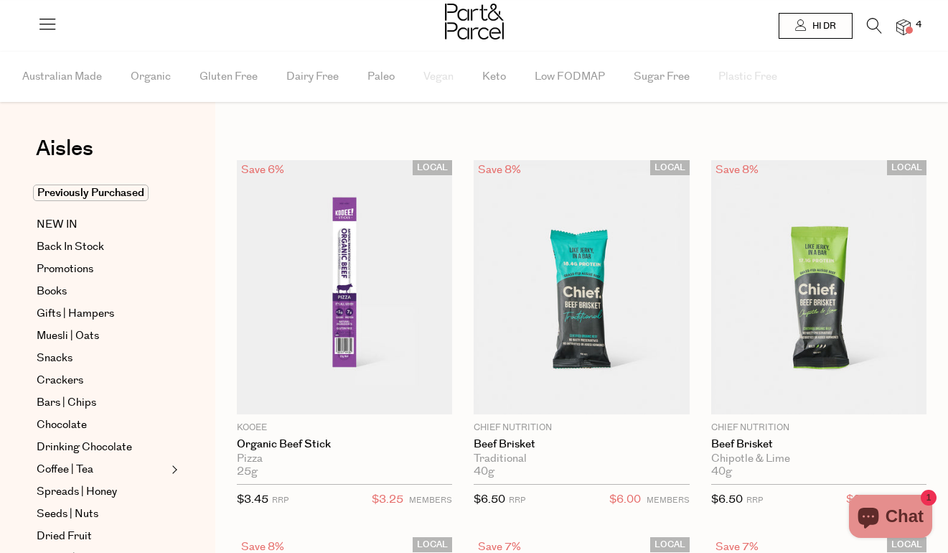
type input "2"
type input "3"
